Goal: Information Seeking & Learning: Learn about a topic

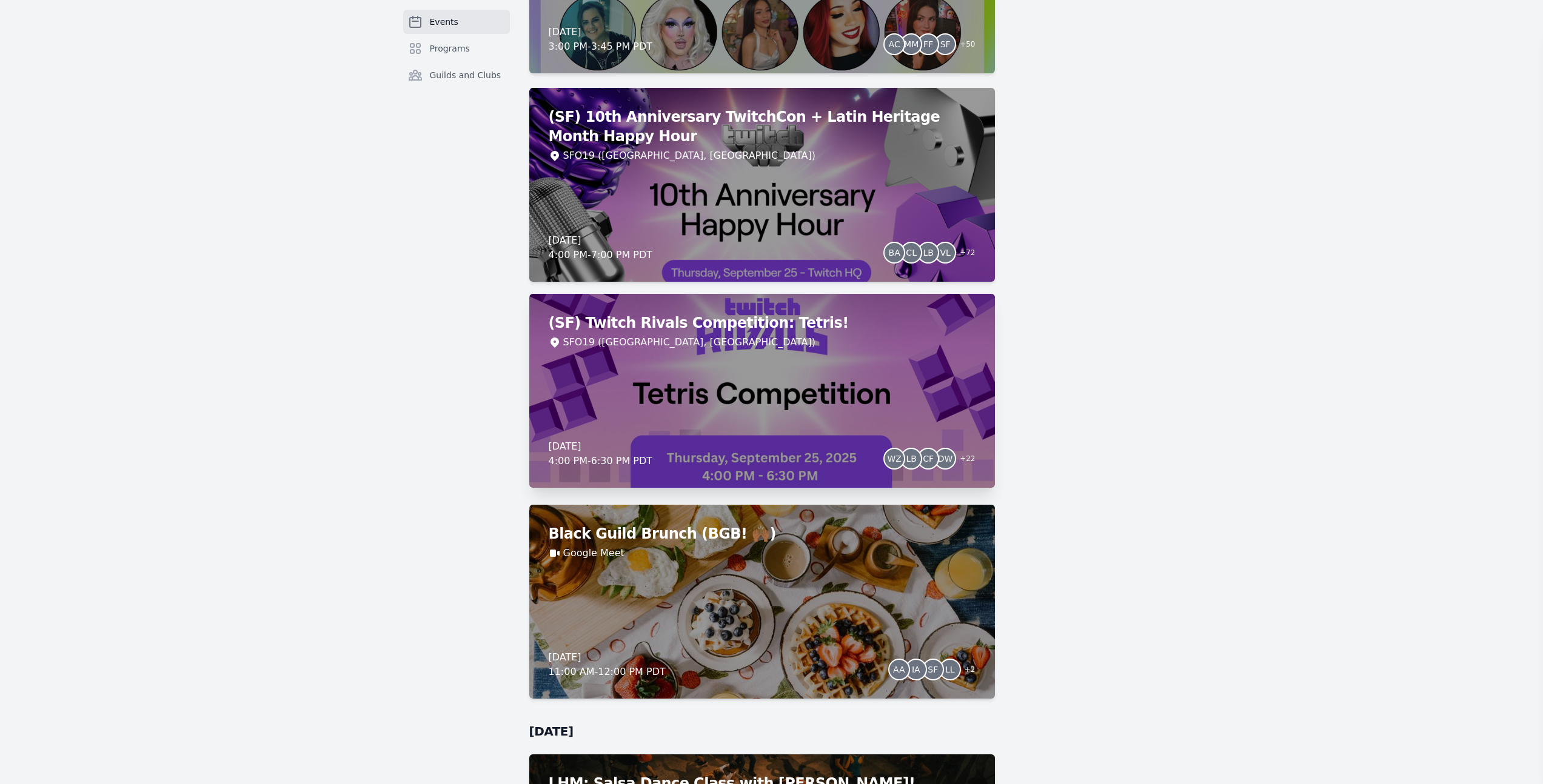
scroll to position [984, 0]
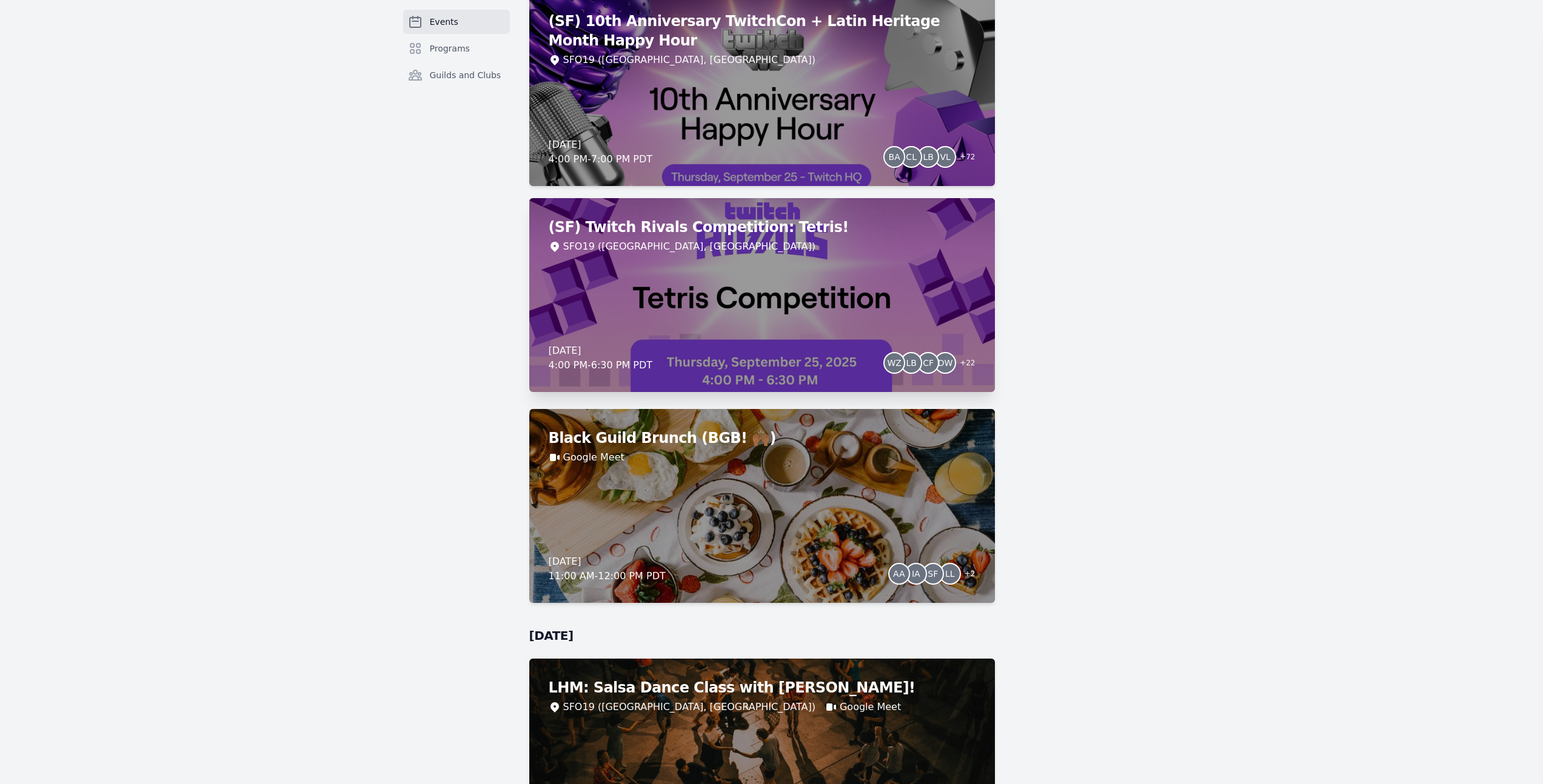
click at [779, 250] on div "SFO19 ([GEOGRAPHIC_DATA], [GEOGRAPHIC_DATA])" at bounding box center [762, 247] width 427 height 14
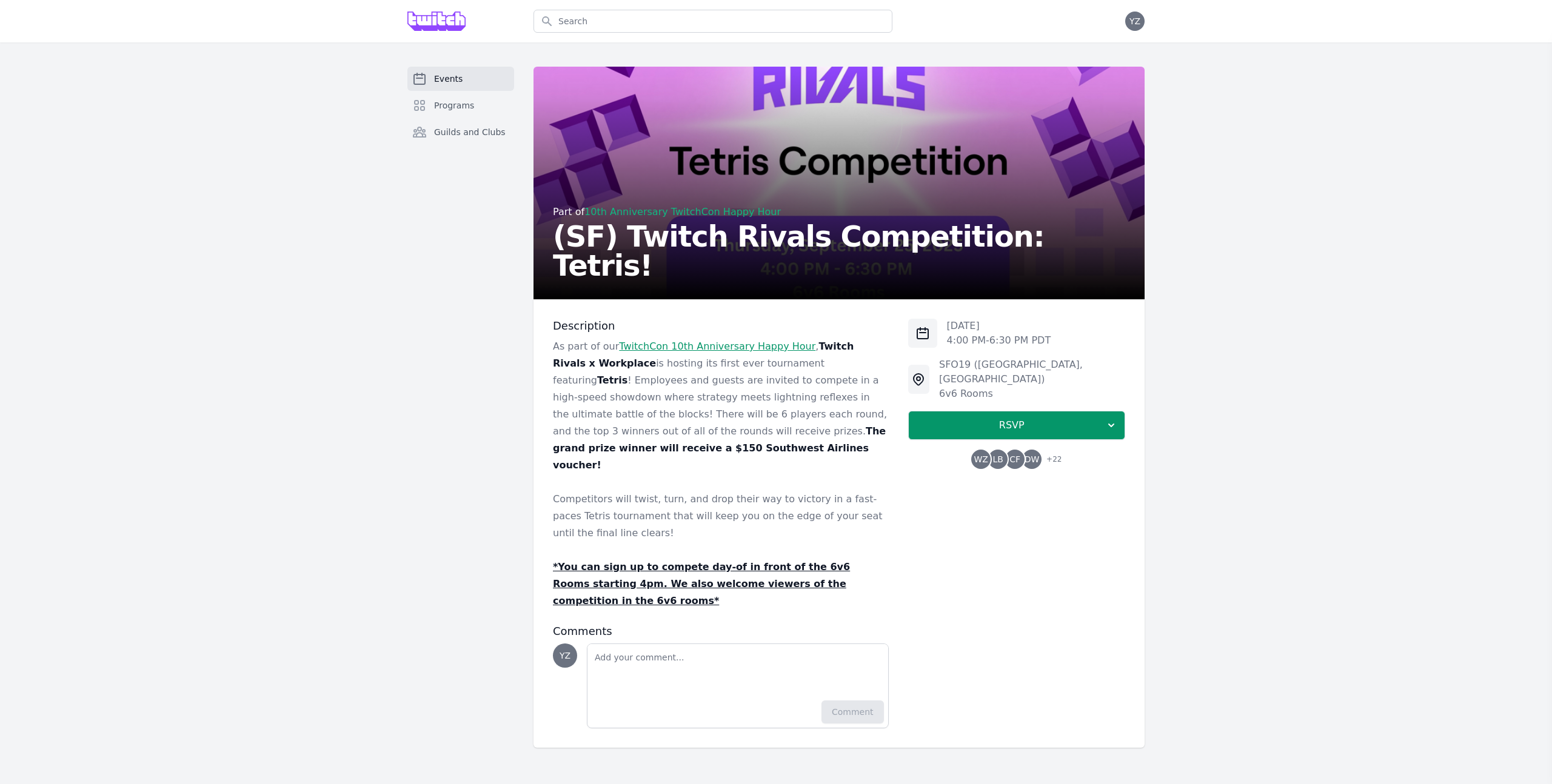
click at [1049, 452] on span "+ 22" at bounding box center [1050, 460] width 23 height 17
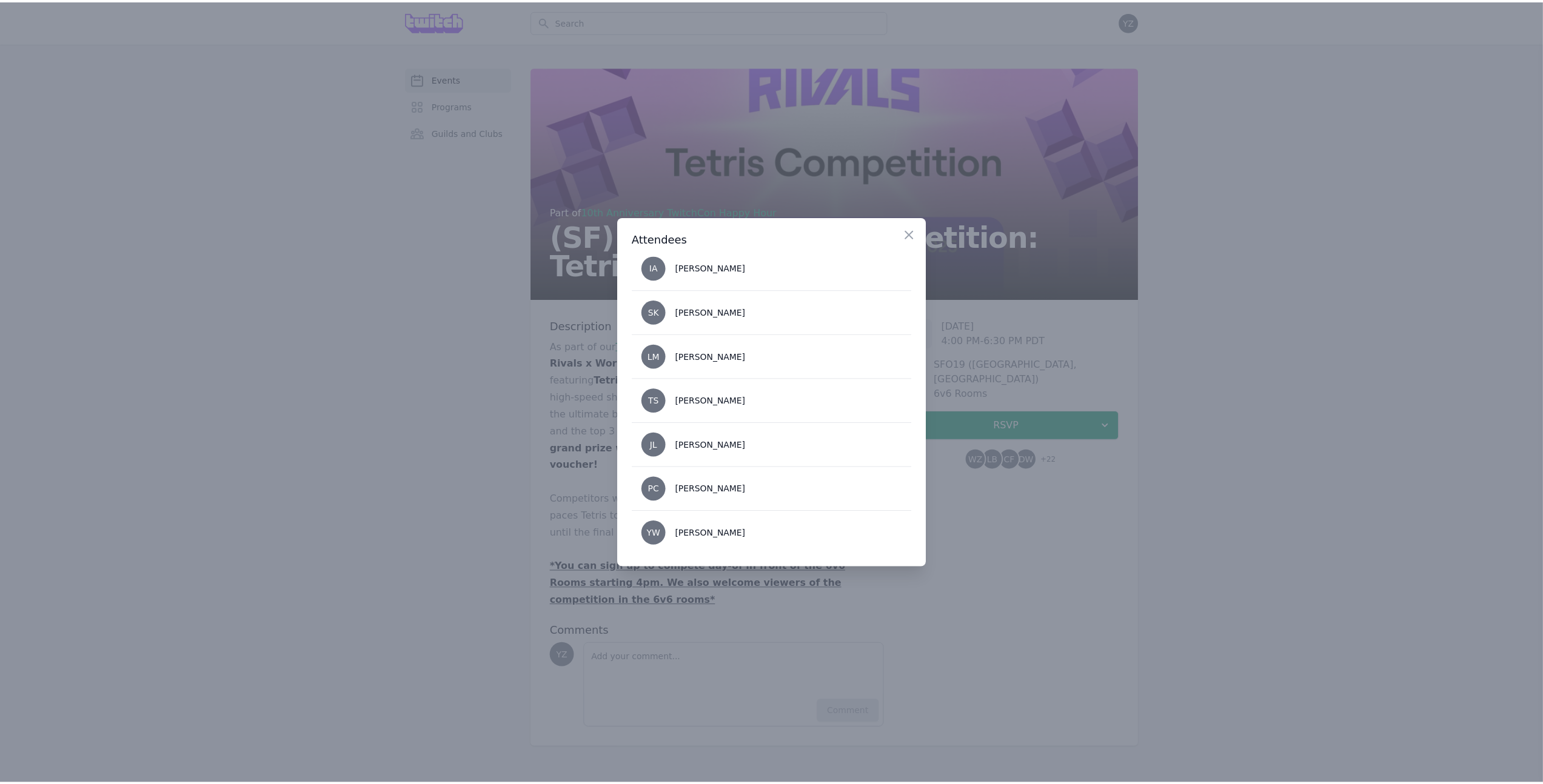
scroll to position [853, 0]
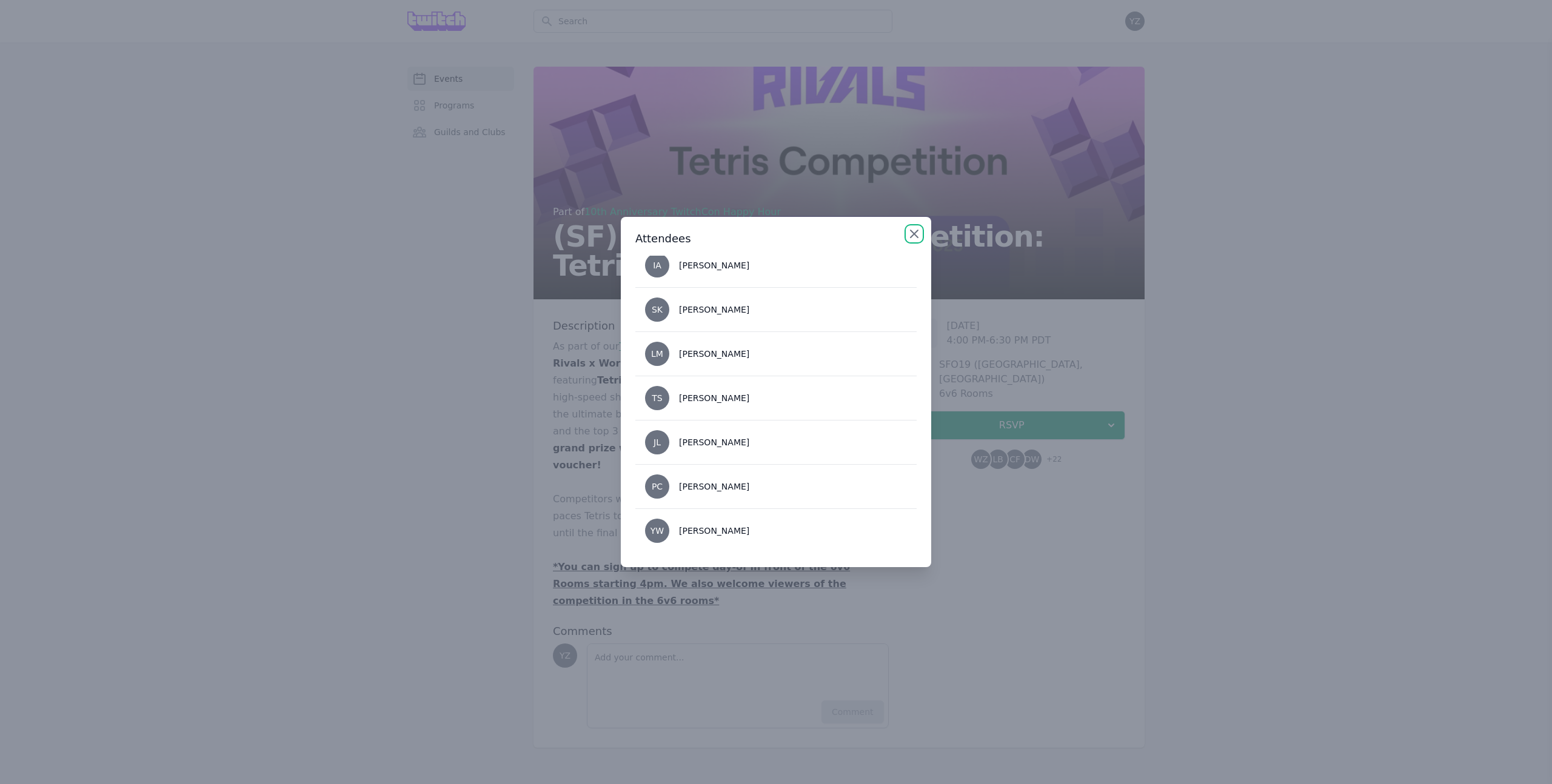
click at [909, 231] on icon "button" at bounding box center [914, 234] width 14 height 14
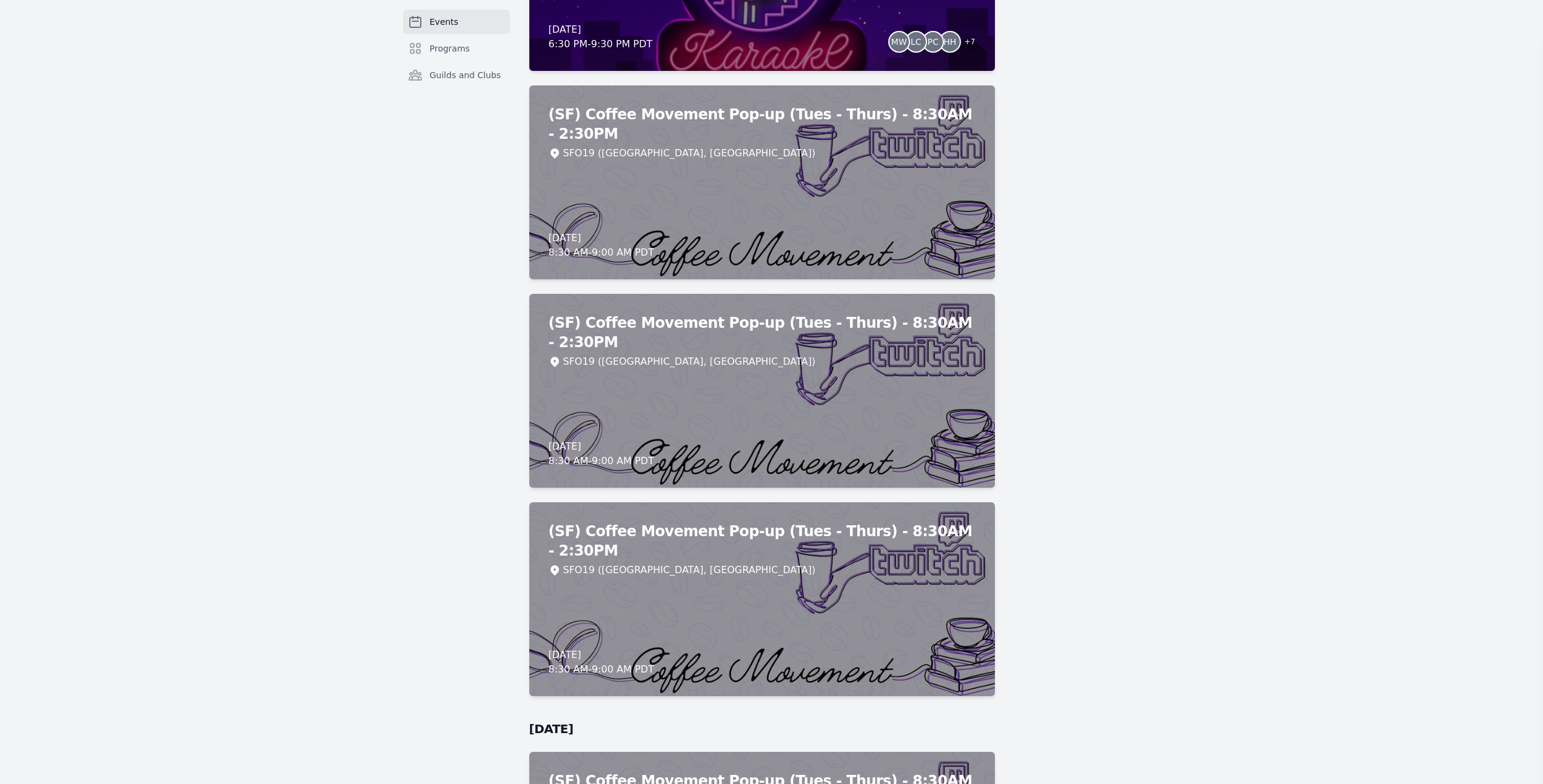
scroll to position [4568, 0]
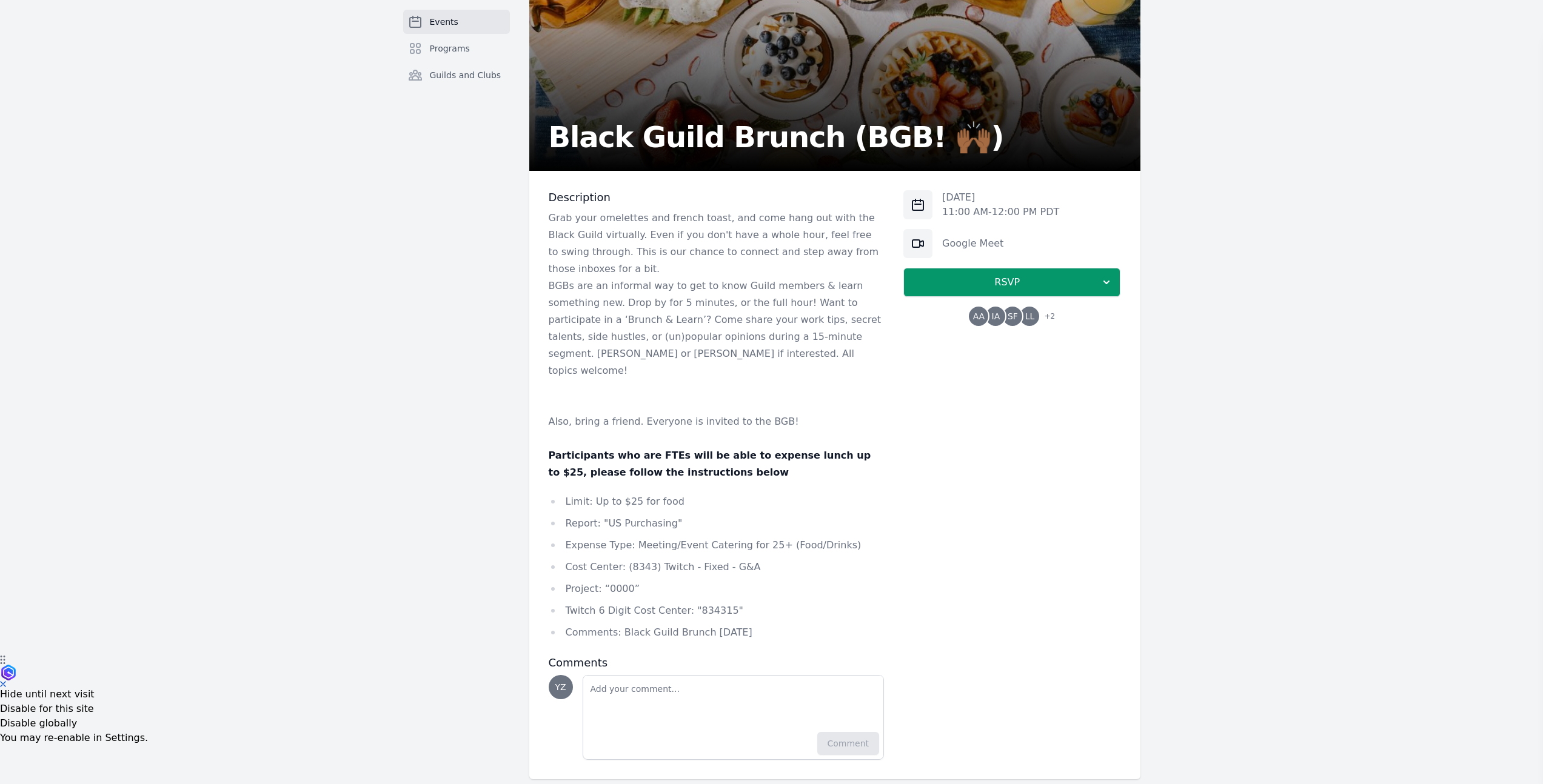
scroll to position [131, 0]
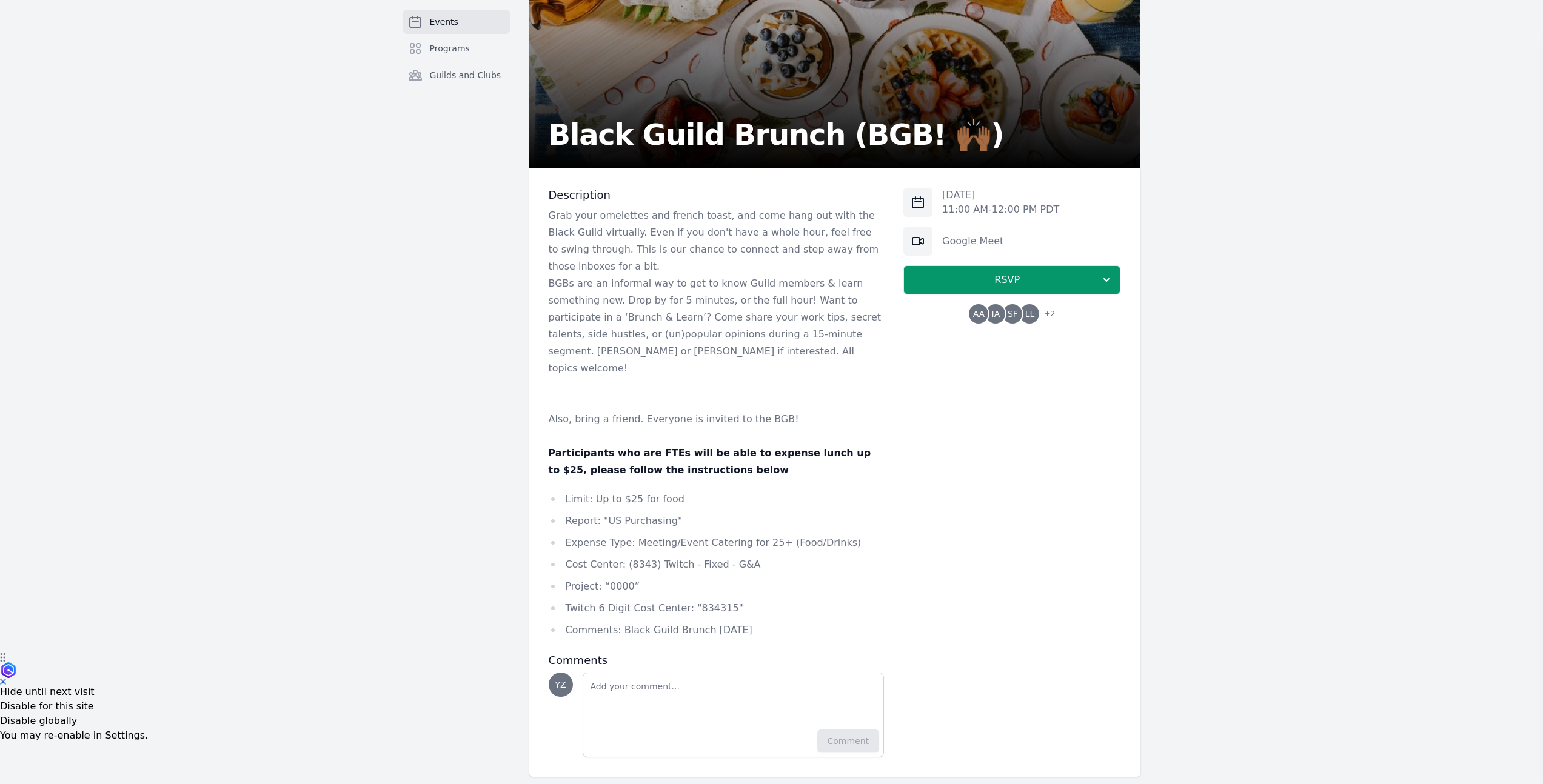
click at [715, 460] on p "Participants who are FTEs will be able to expense lunch up to $25, please follo…" at bounding box center [716, 462] width 336 height 34
click at [1046, 316] on span "+ 2" at bounding box center [1046, 315] width 18 height 17
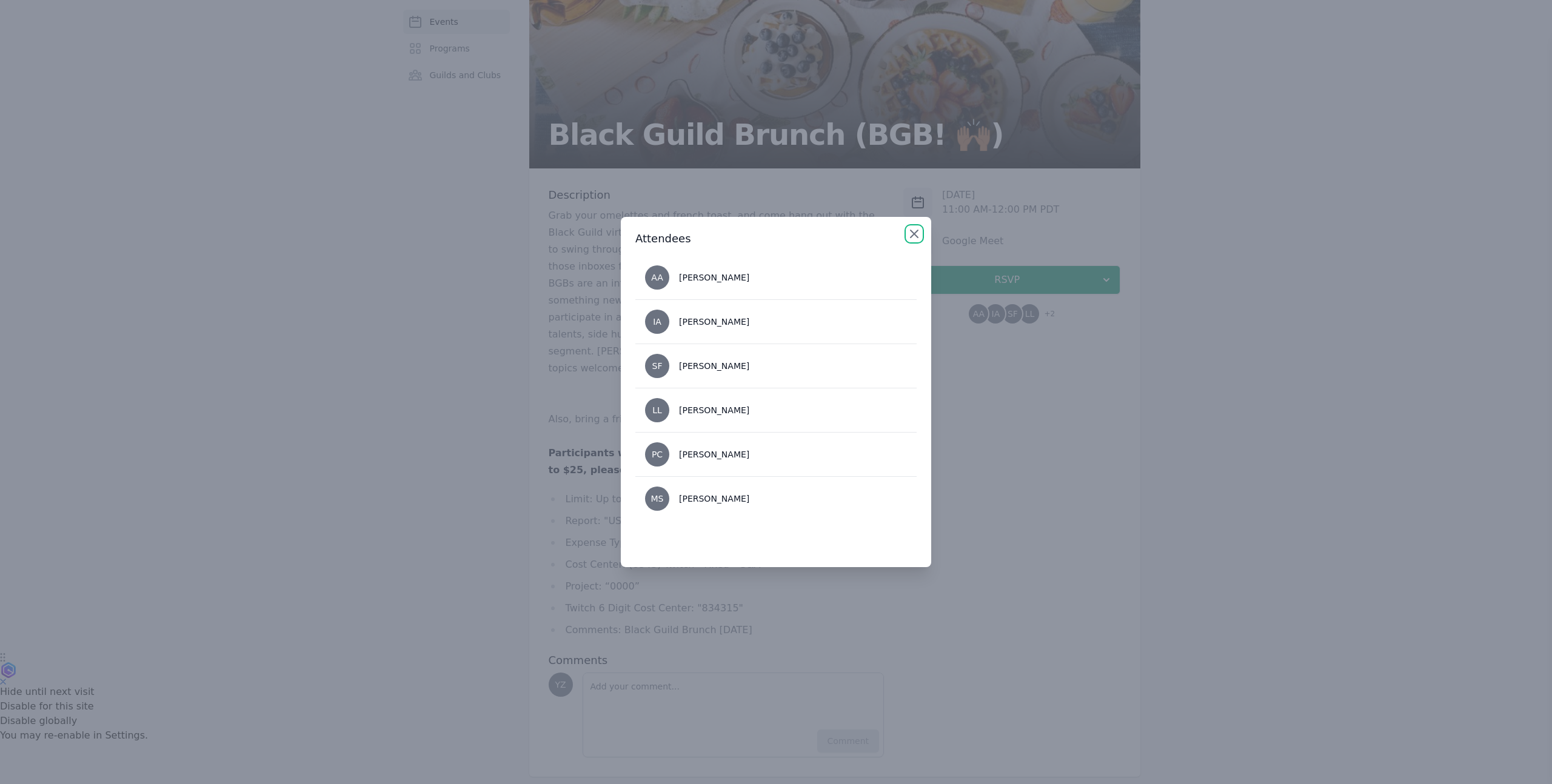
click at [910, 236] on icon "button" at bounding box center [914, 234] width 14 height 14
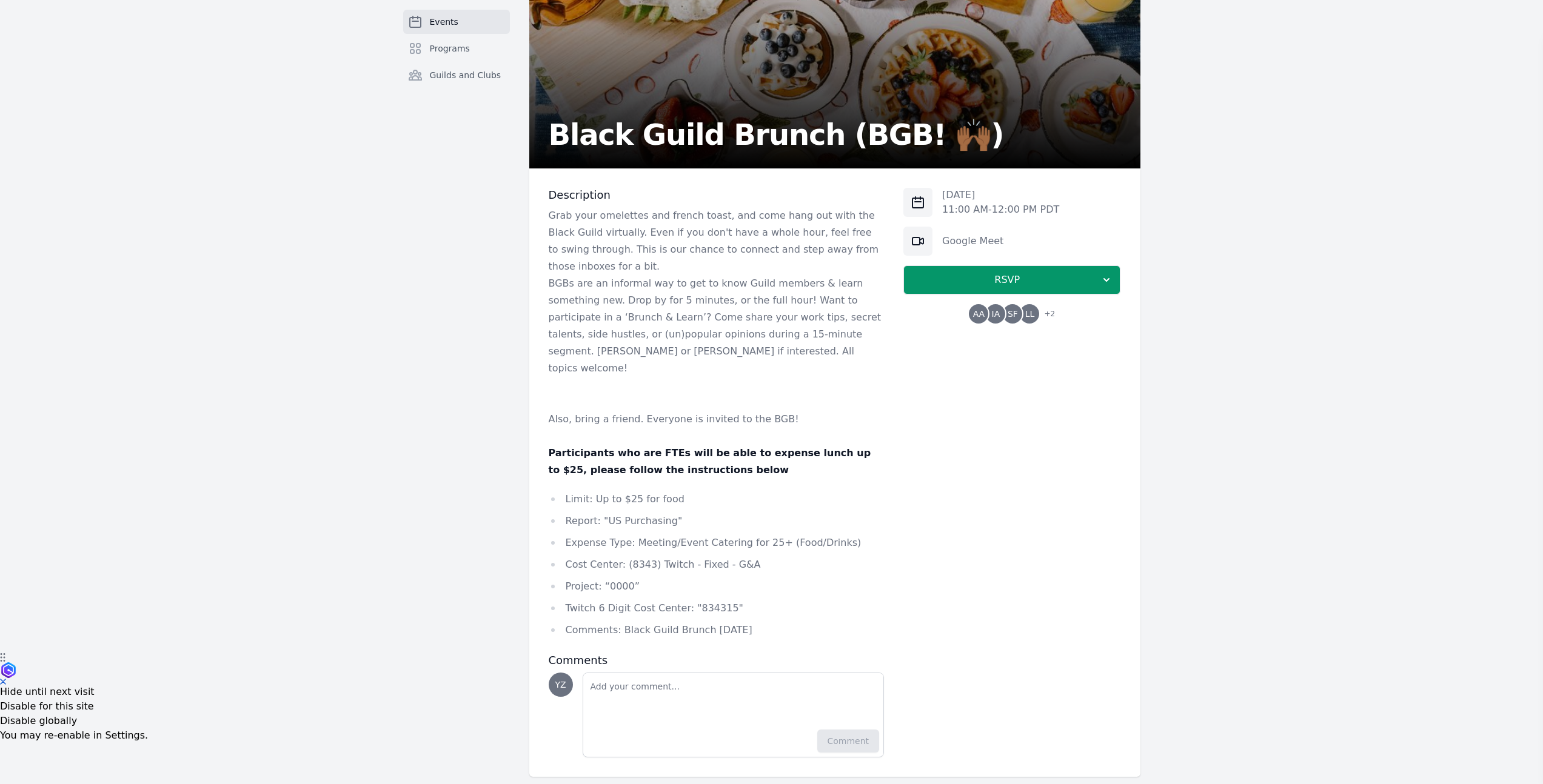
click at [665, 262] on p "Grab your omelettes and french toast, and come hang out with the Black Guild vi…" at bounding box center [716, 241] width 336 height 68
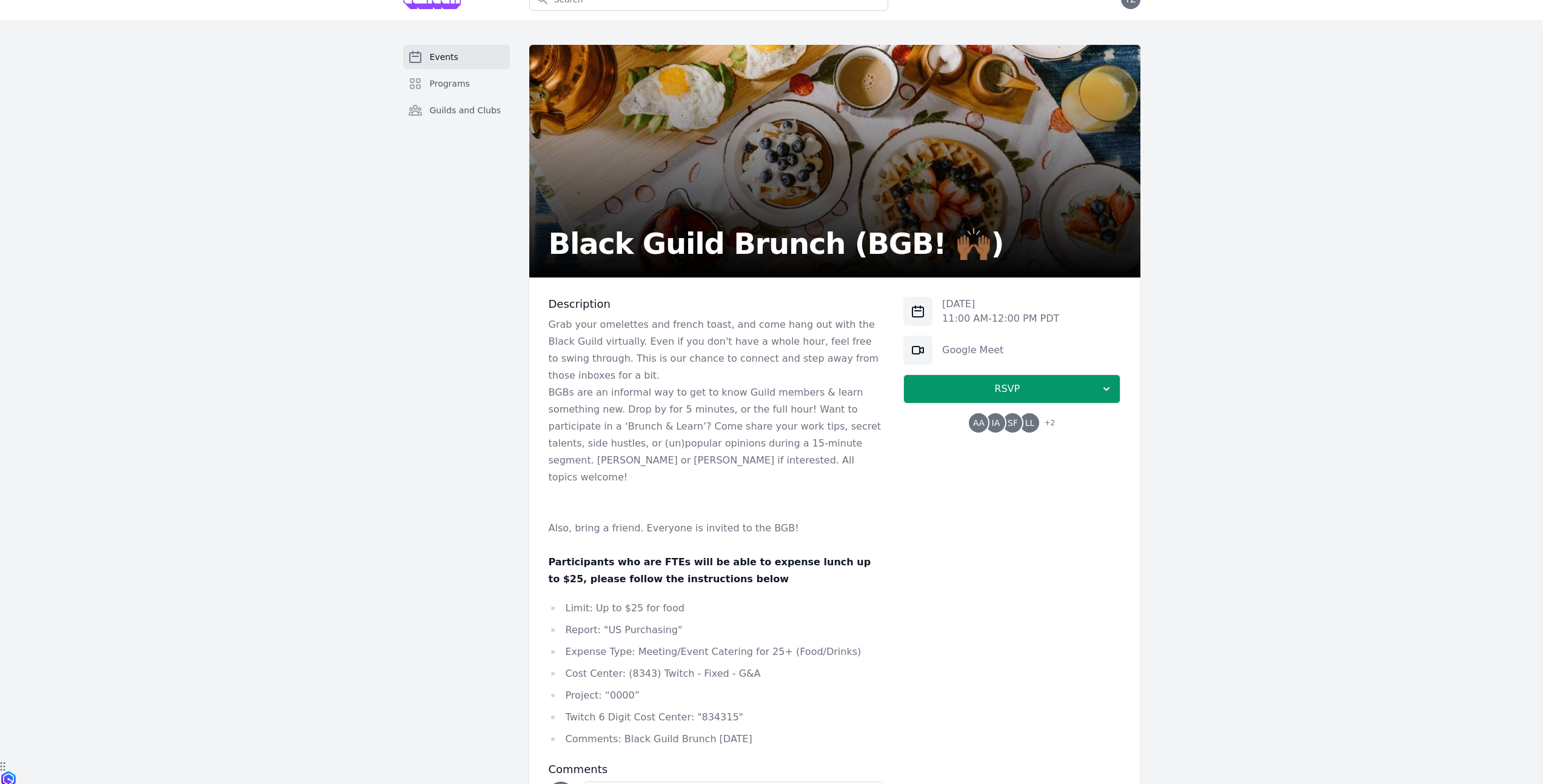
scroll to position [0, 0]
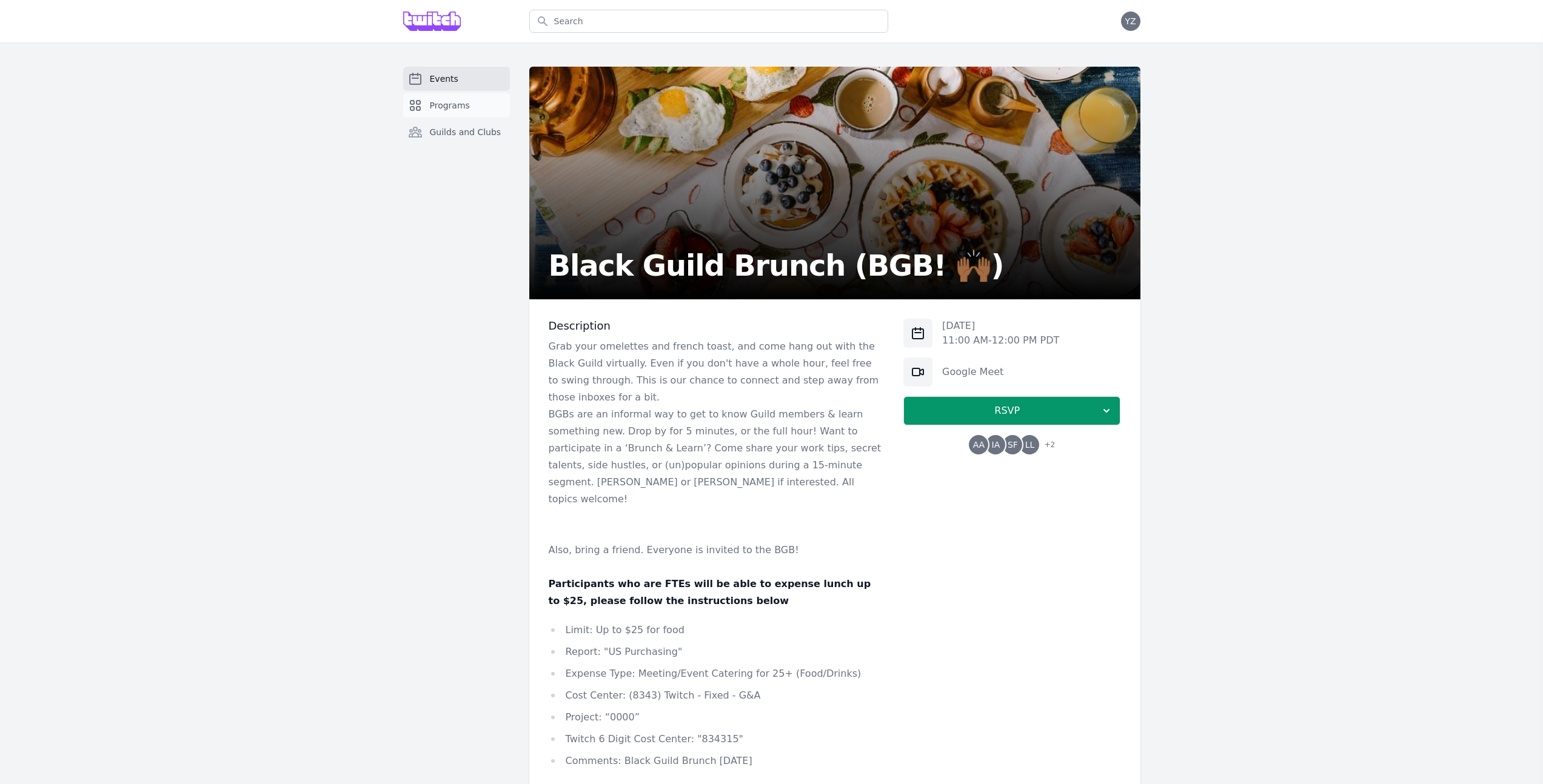
click at [439, 98] on link "Programs" at bounding box center [457, 105] width 107 height 24
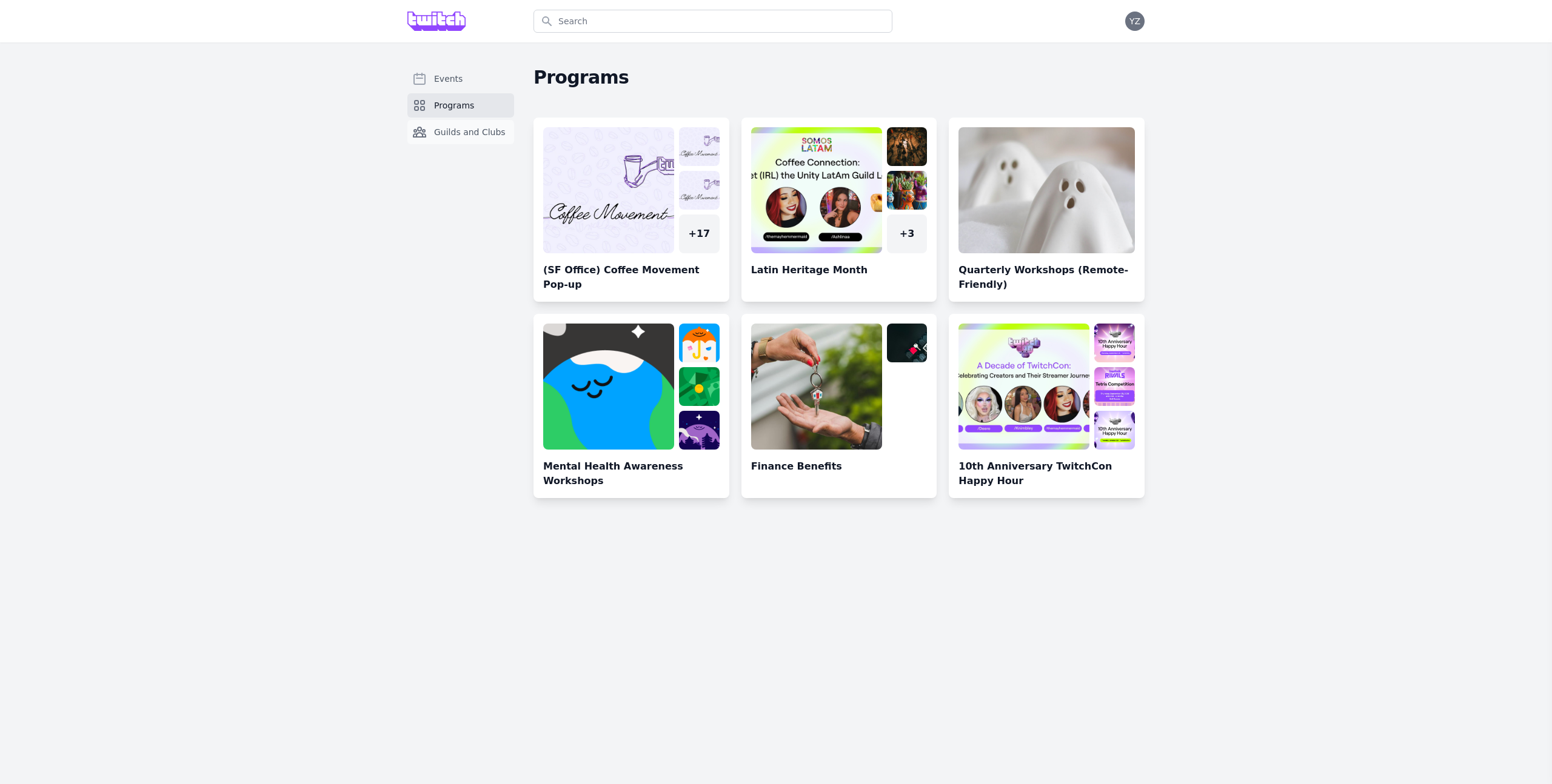
click at [483, 120] on link "Guilds and Clubs" at bounding box center [460, 132] width 107 height 24
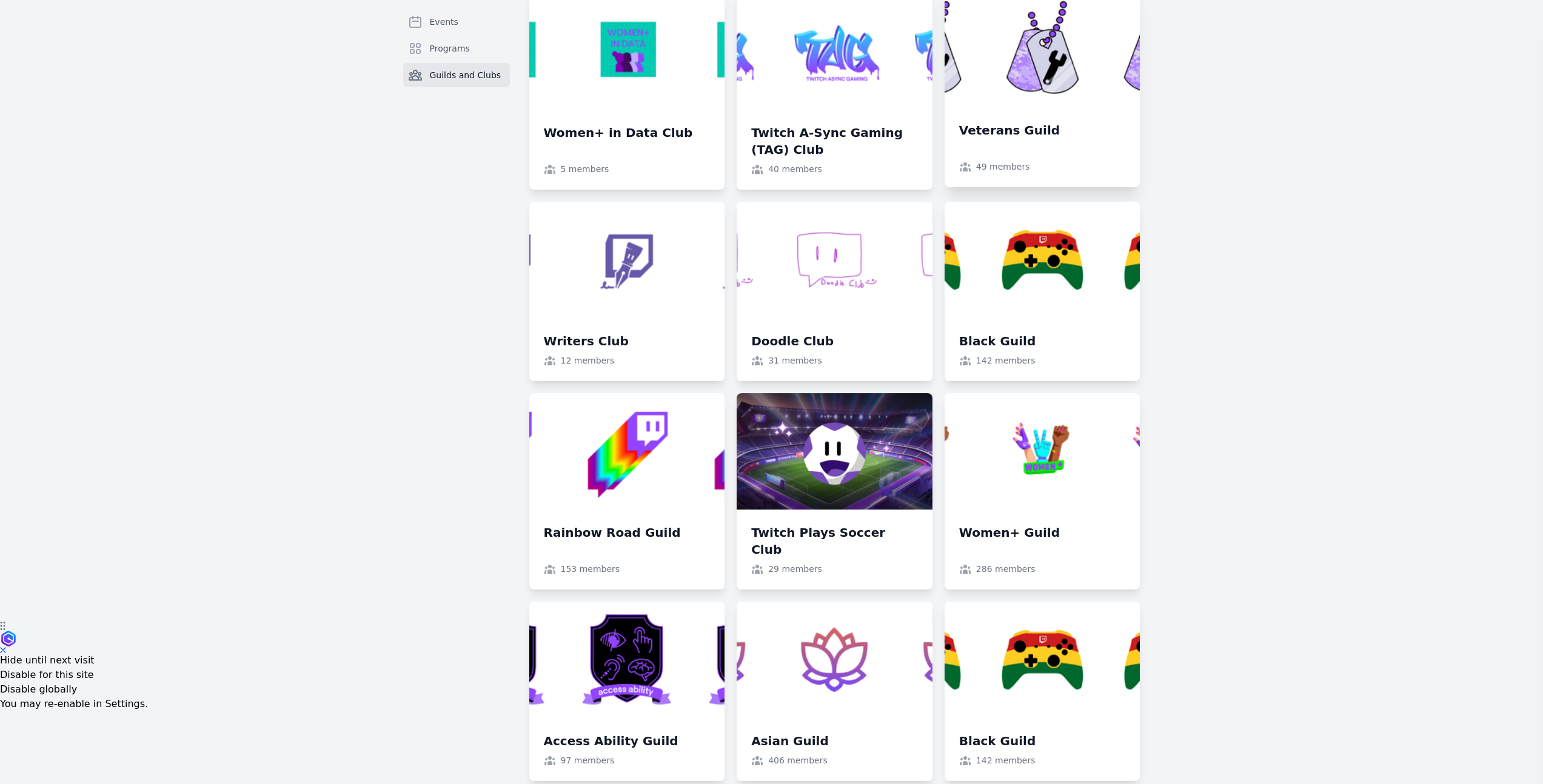
scroll to position [194, 0]
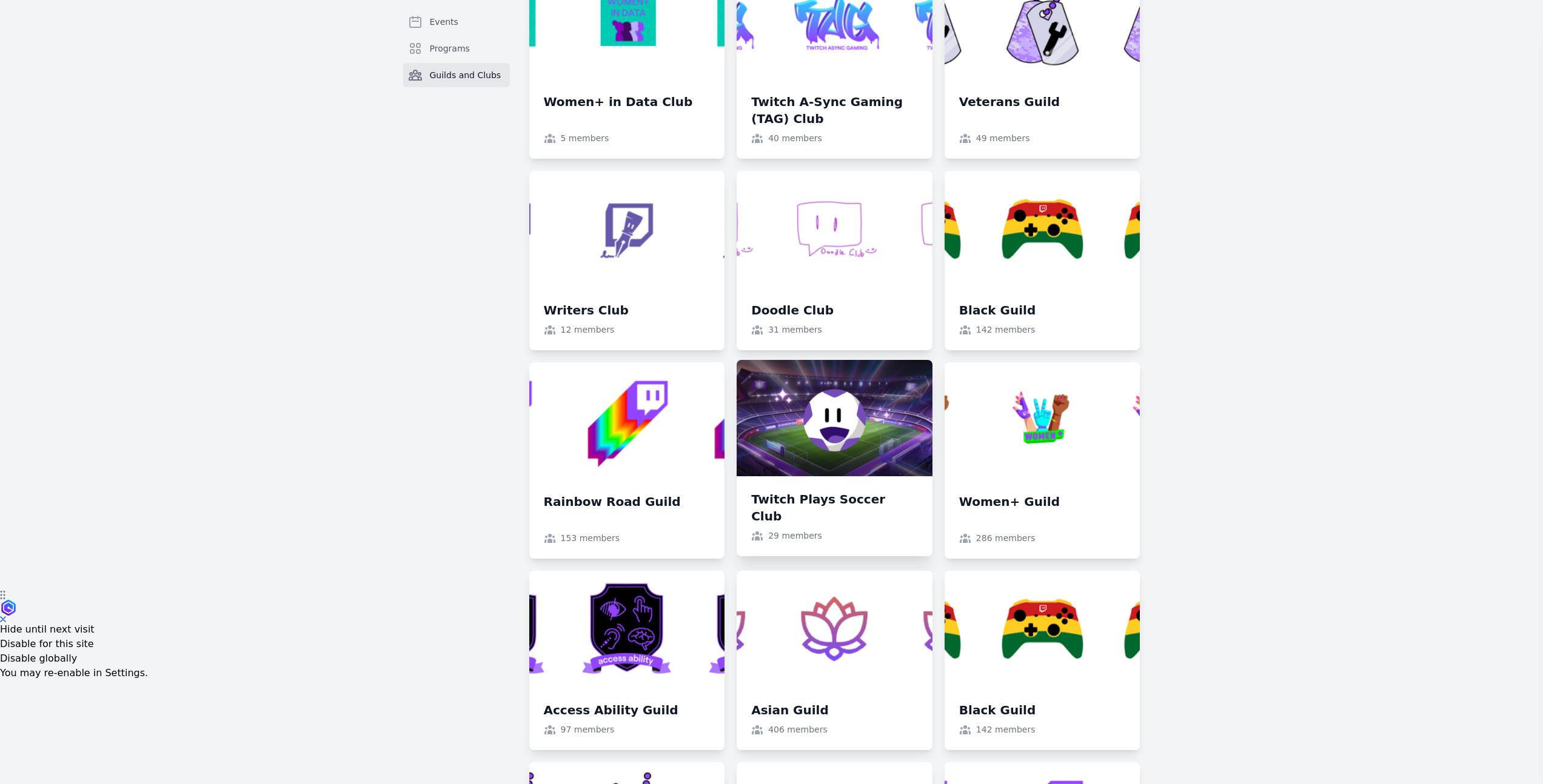
click at [824, 409] on link at bounding box center [834, 458] width 195 height 196
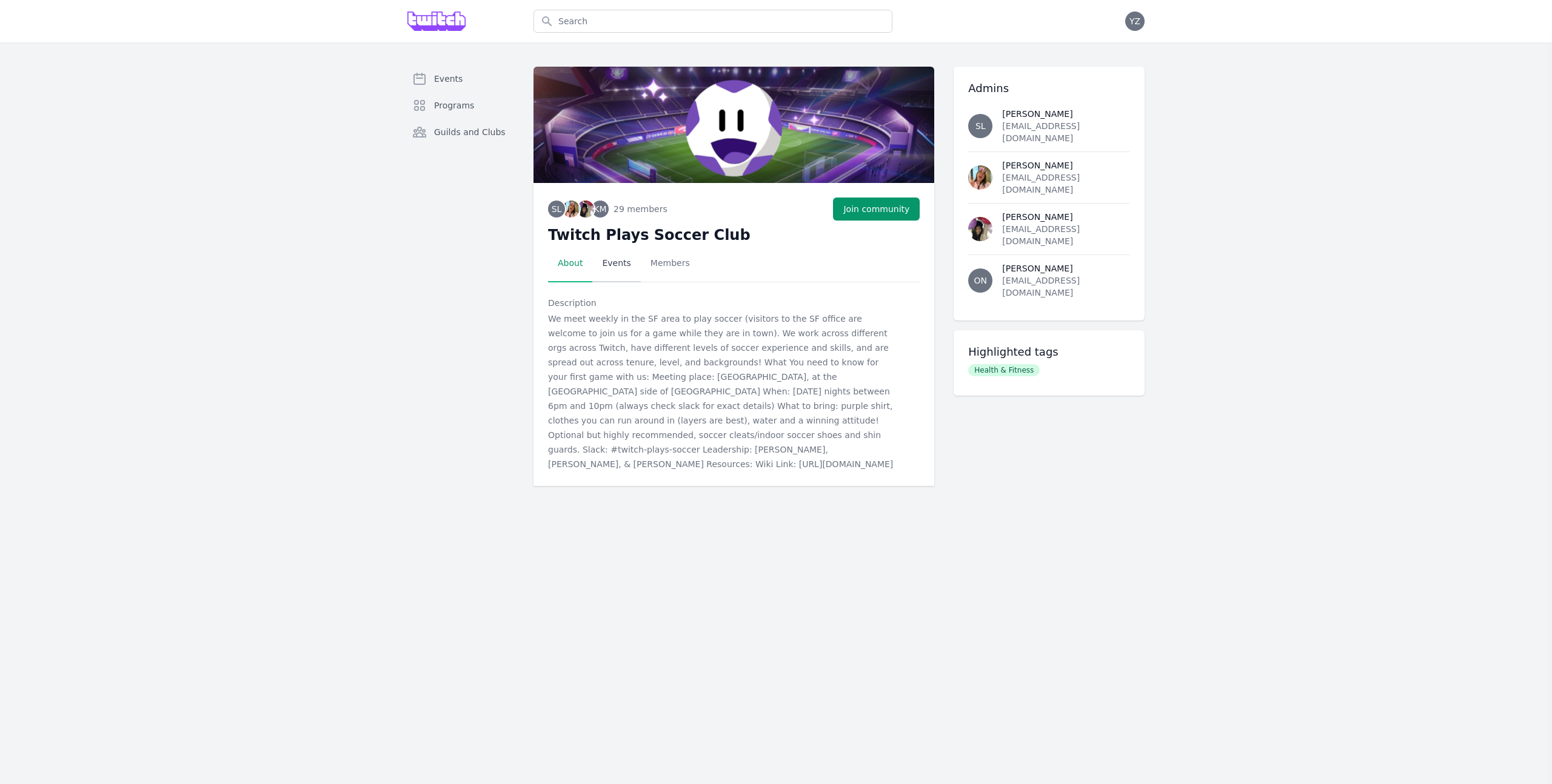
click at [615, 261] on link "Events" at bounding box center [616, 264] width 48 height 38
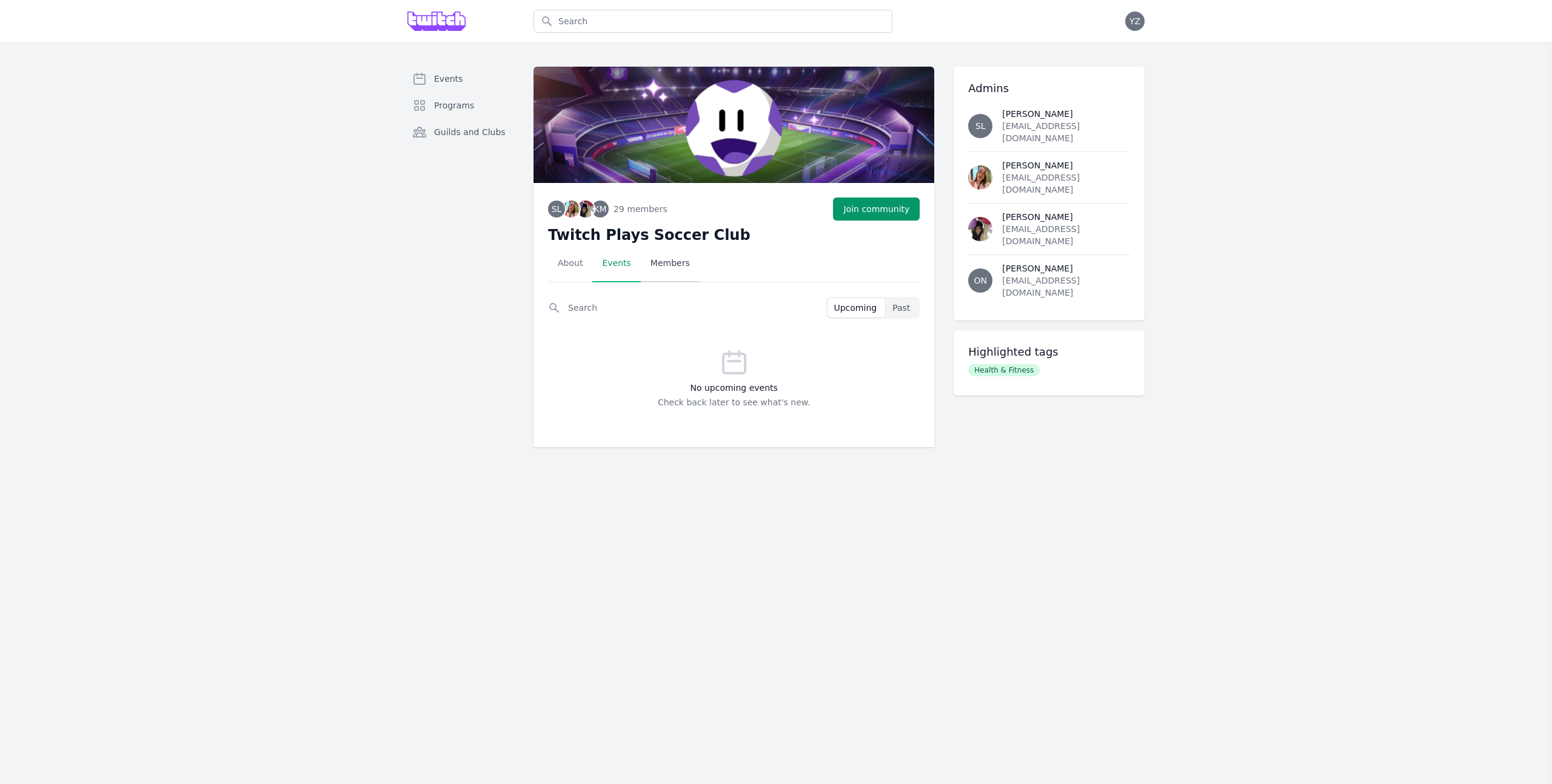
click at [656, 260] on link "Members" at bounding box center [669, 264] width 59 height 38
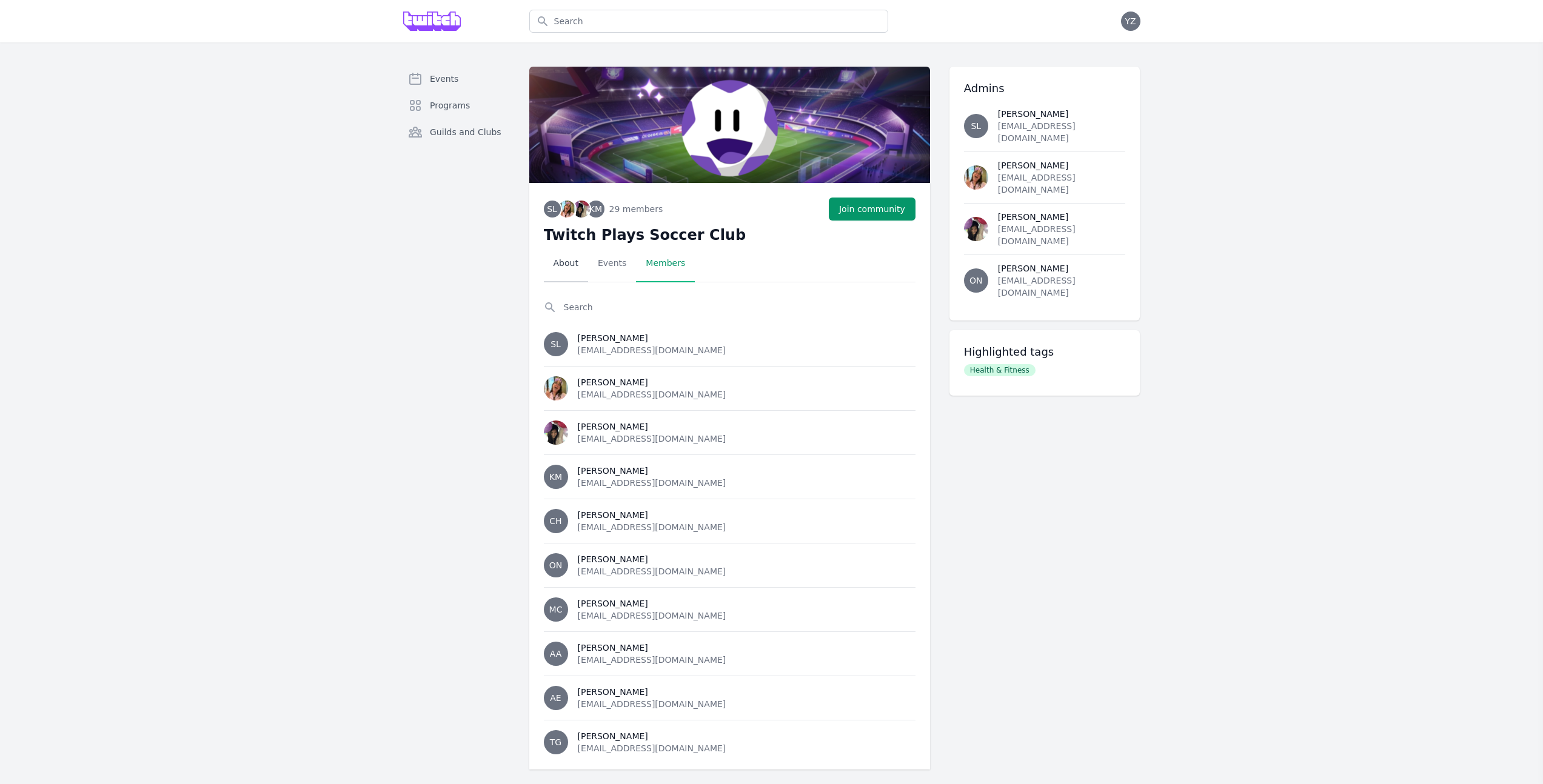
click at [560, 259] on link "About" at bounding box center [565, 264] width 44 height 38
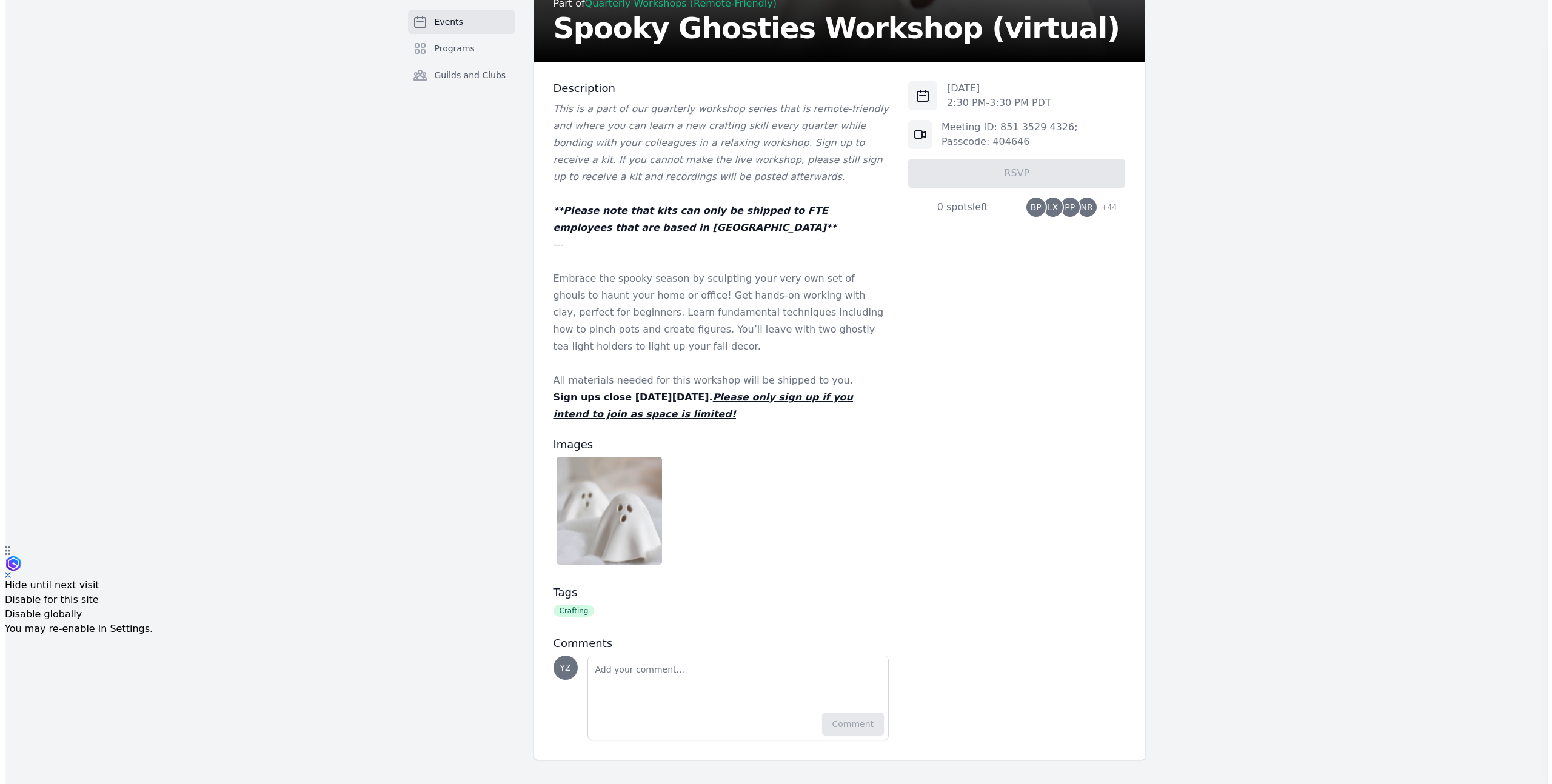
scroll to position [128, 0]
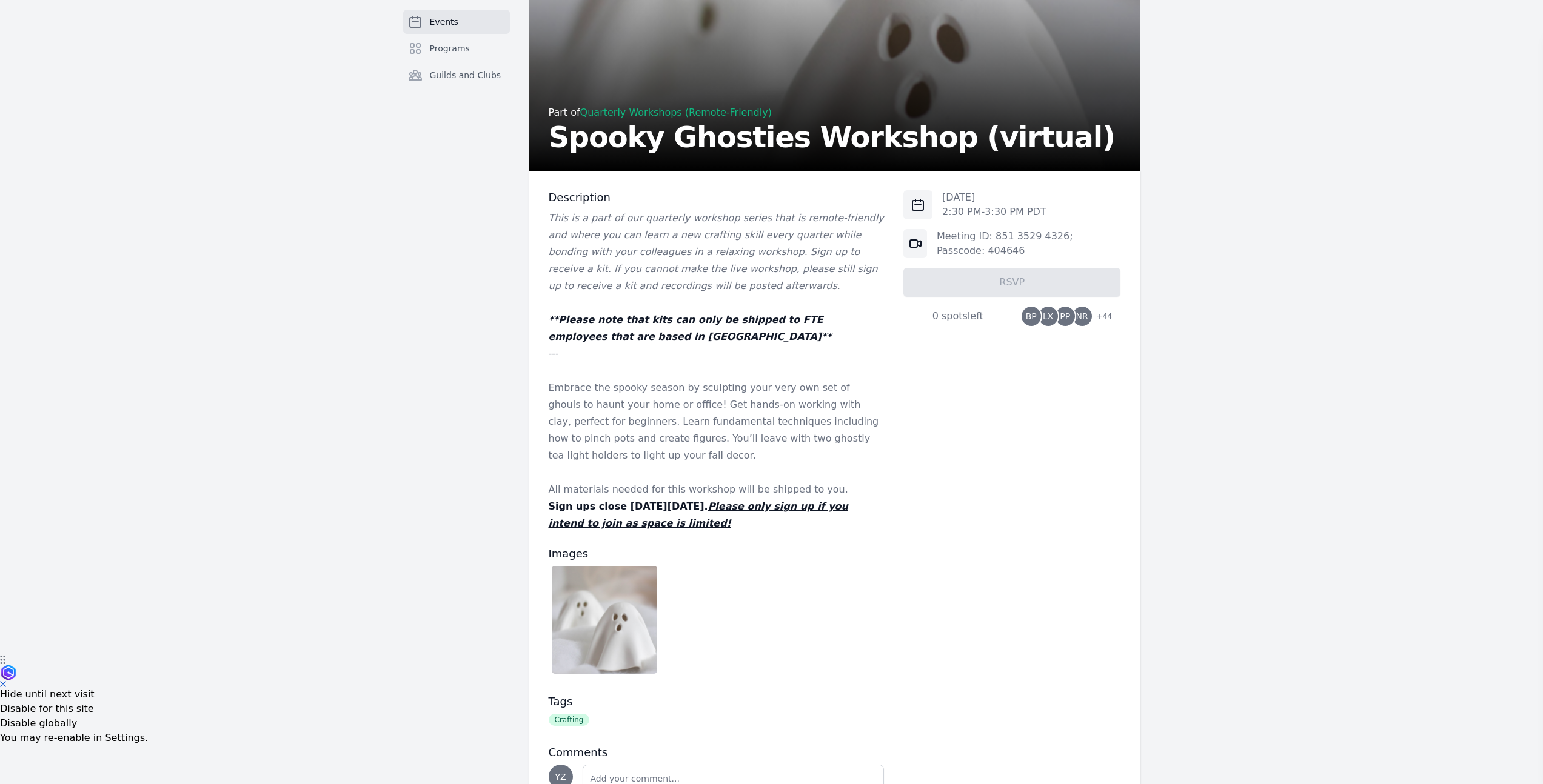
click at [1102, 317] on span "+ 44" at bounding box center [1100, 317] width 23 height 17
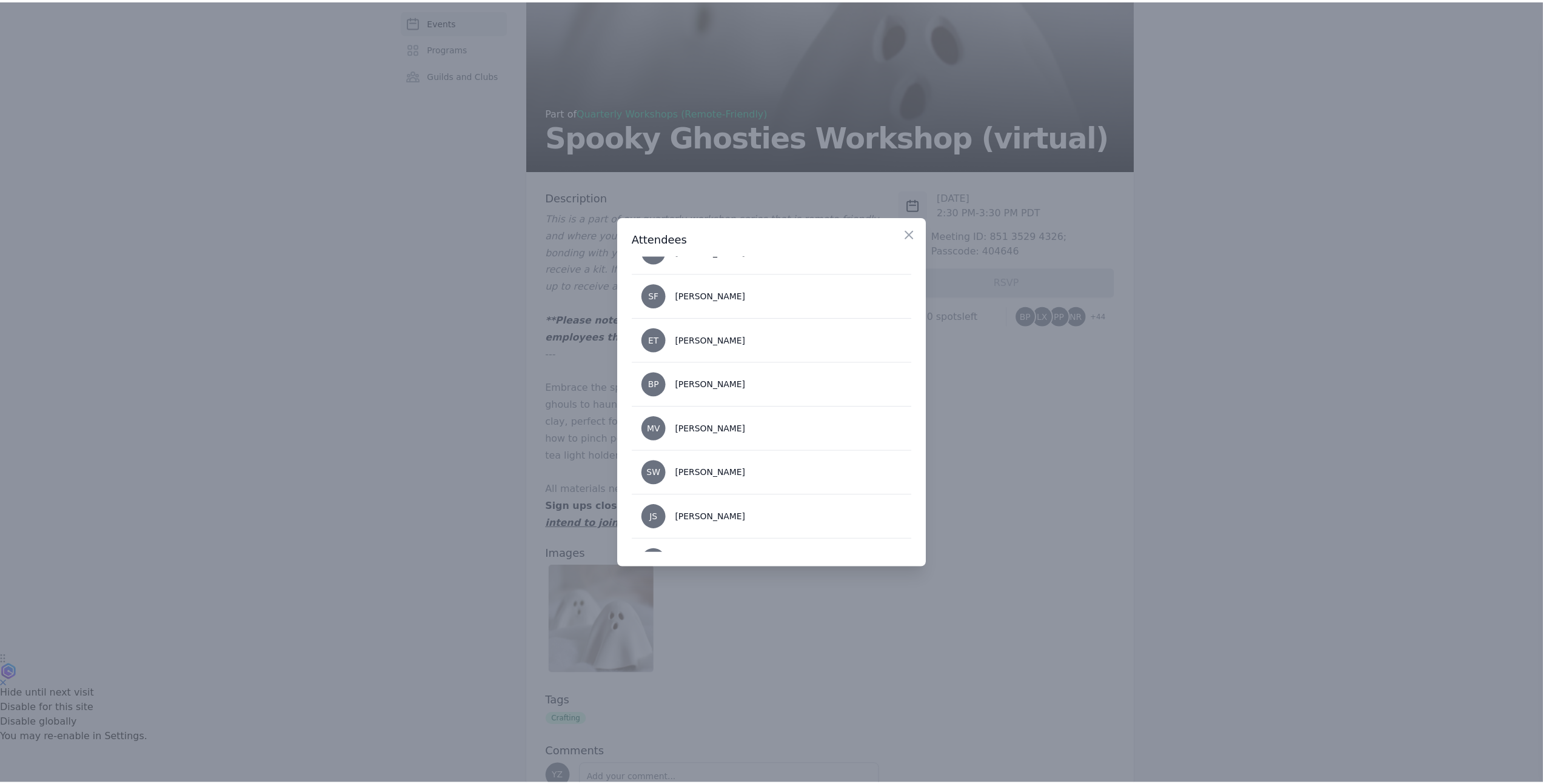
scroll to position [1826, 0]
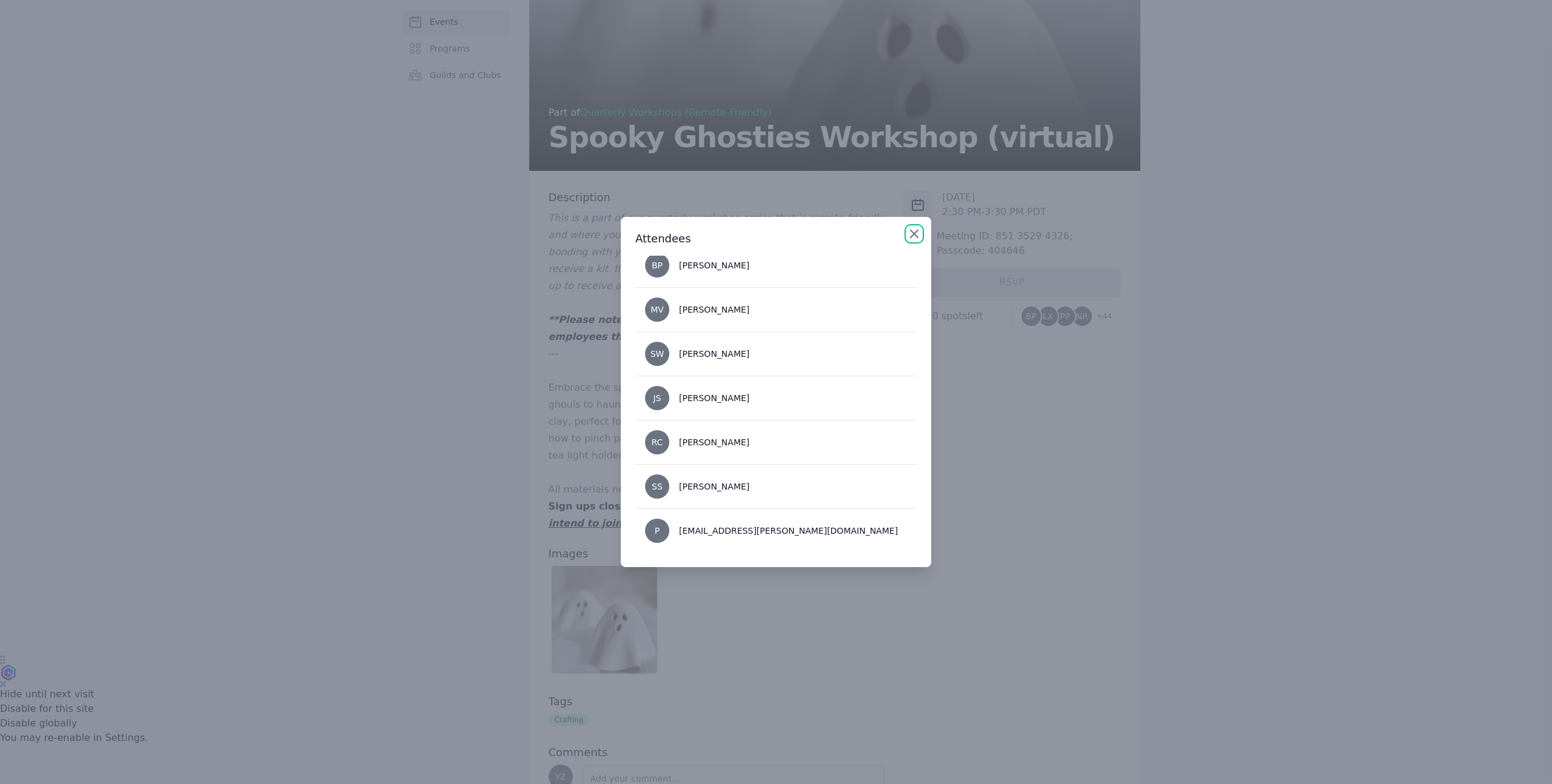
click at [913, 232] on icon "button" at bounding box center [914, 234] width 7 height 7
